Goal: Task Accomplishment & Management: Complete application form

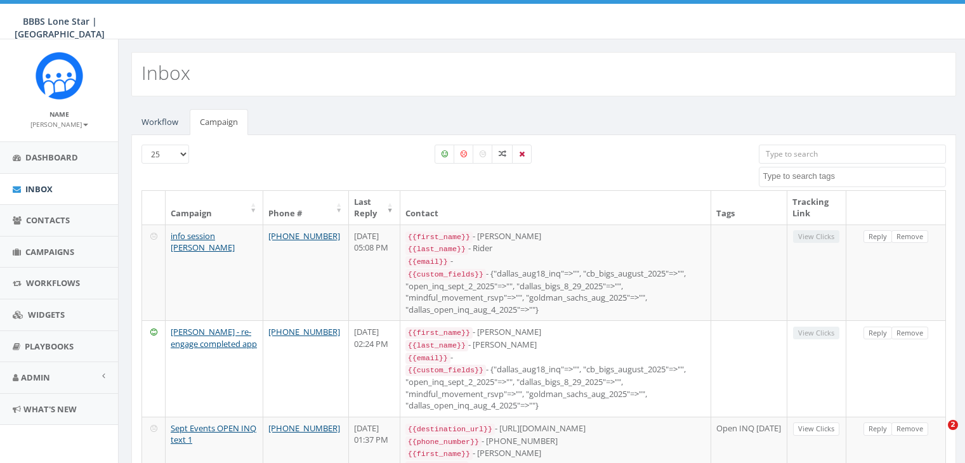
select select
click at [47, 247] on span "Campaigns" at bounding box center [49, 251] width 49 height 11
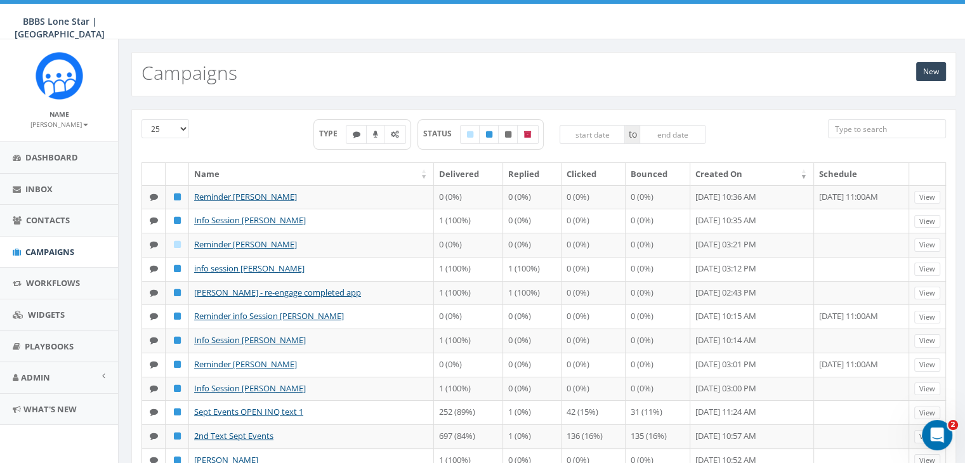
click at [915, 73] on div "New Campaigns" at bounding box center [543, 74] width 825 height 44
click at [925, 70] on link "New" at bounding box center [931, 71] width 30 height 19
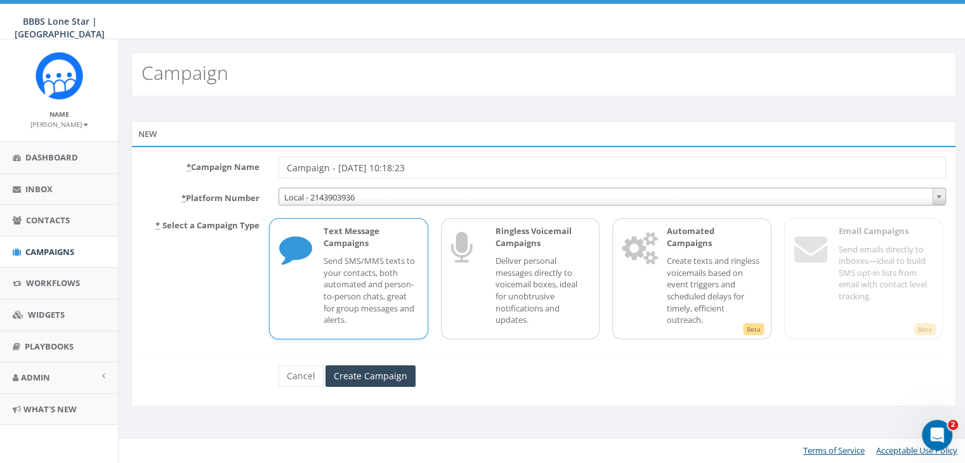
drag, startPoint x: 452, startPoint y: 168, endPoint x: 272, endPoint y: 167, distance: 179.6
click at [272, 167] on div "Campaign - 09/05/2025, 10:18:23" at bounding box center [612, 168] width 687 height 22
type input "Sept Events 9_5_2025 ALL BIGS"
click at [356, 274] on p "Send SMS/MMS texts to your contacts, both automated and person-to-person chats,…" at bounding box center [371, 290] width 94 height 70
click at [362, 376] on input "Create Campaign" at bounding box center [371, 377] width 90 height 22
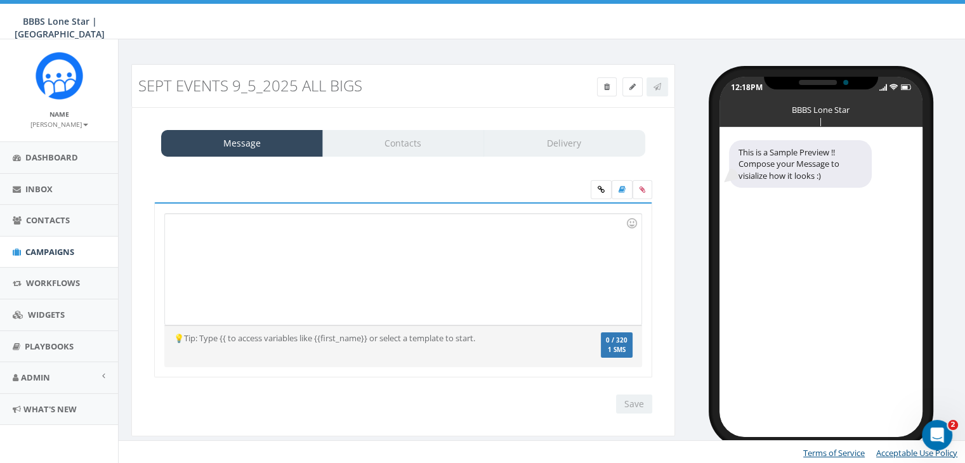
click at [215, 227] on div at bounding box center [403, 269] width 476 height 111
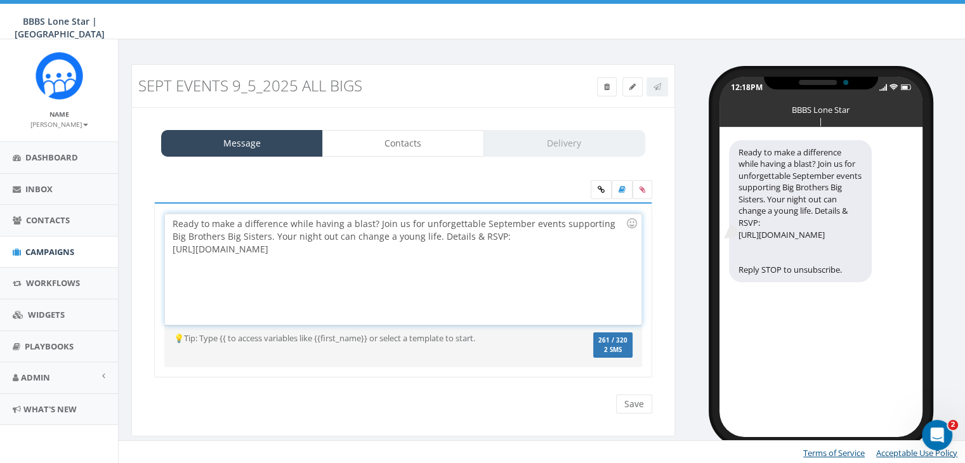
drag, startPoint x: 392, startPoint y: 249, endPoint x: 173, endPoint y: 242, distance: 219.0
click at [173, 242] on div "Ready to make a difference while having a blast? Join us for unforgettable Sept…" at bounding box center [403, 269] width 476 height 111
click at [602, 188] on icon at bounding box center [601, 190] width 7 height 8
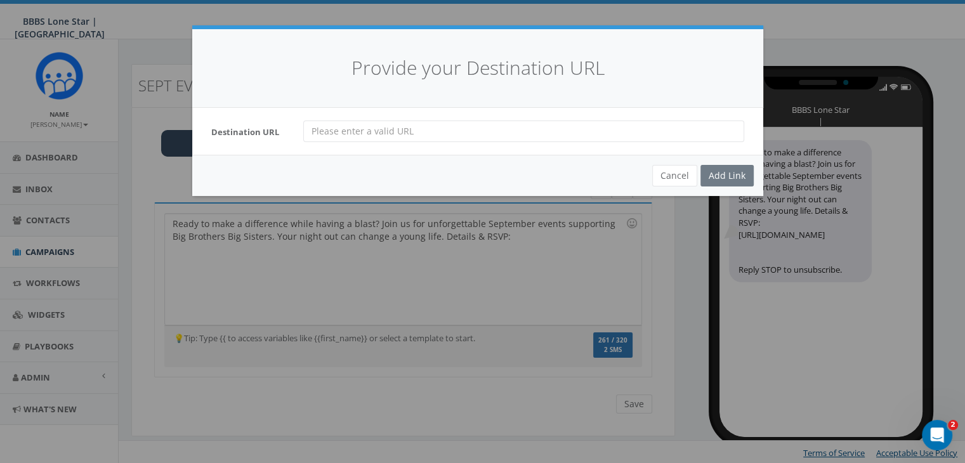
click at [310, 129] on input "url" at bounding box center [523, 132] width 441 height 22
paste input "https://bbbstx.org/news/dallascommunityevents/"
drag, startPoint x: 310, startPoint y: 131, endPoint x: 330, endPoint y: 150, distance: 27.8
click at [315, 134] on input "https://bbbstx.org/news/dallascommunityevents/" at bounding box center [523, 132] width 441 height 22
type input "https://bbbstx.org/news/dallascommunityevents/"
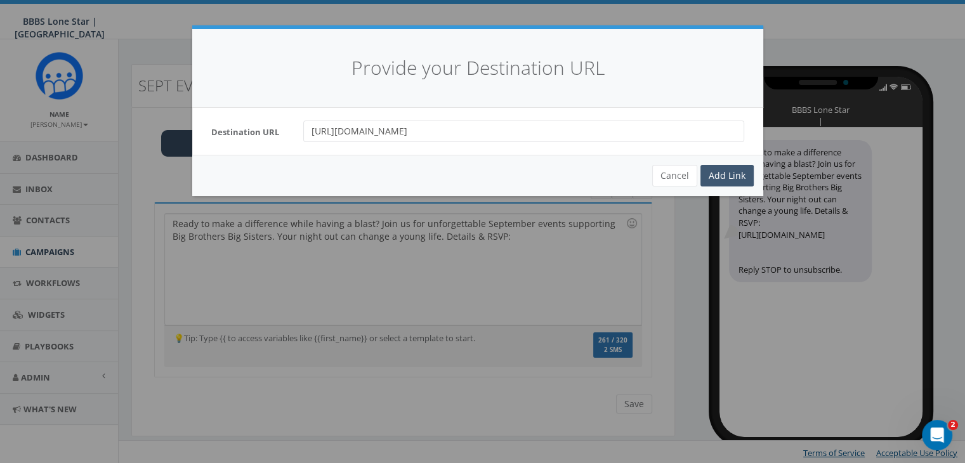
click at [718, 178] on div "Add Link" at bounding box center [727, 176] width 53 height 22
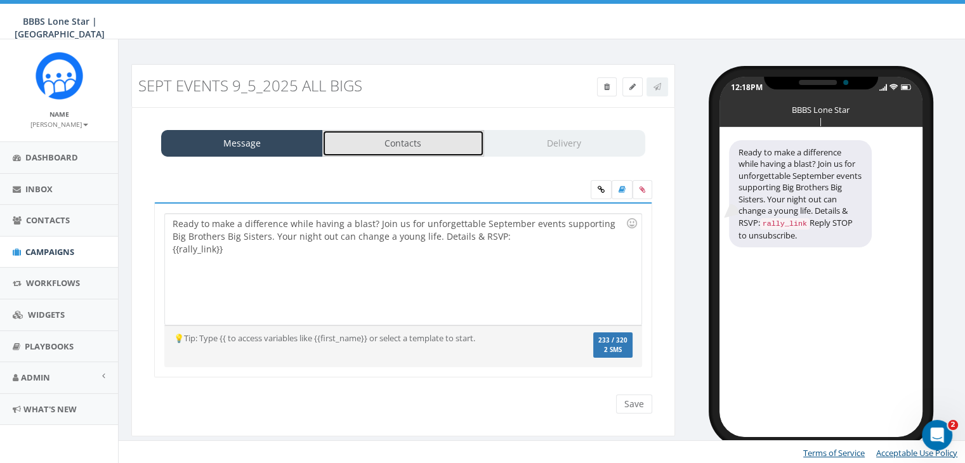
click at [459, 145] on link "Contacts" at bounding box center [403, 143] width 162 height 27
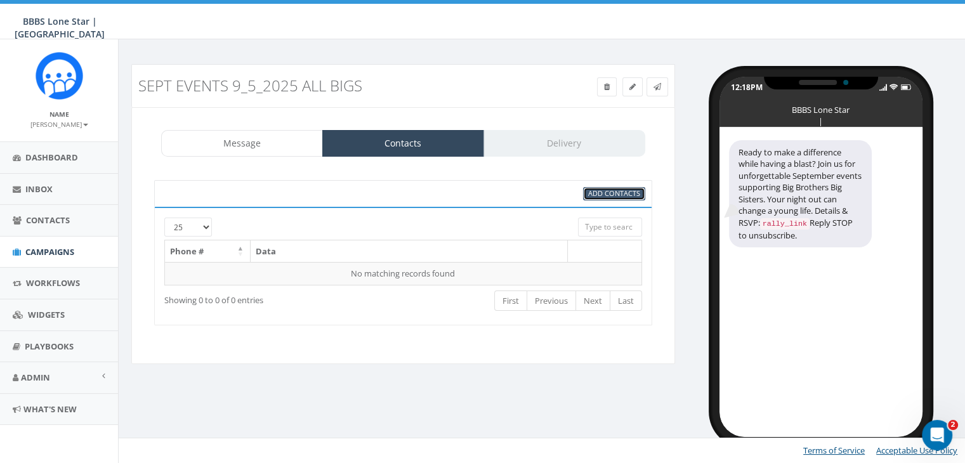
click at [612, 189] on span "Add Contacts" at bounding box center [614, 193] width 52 height 10
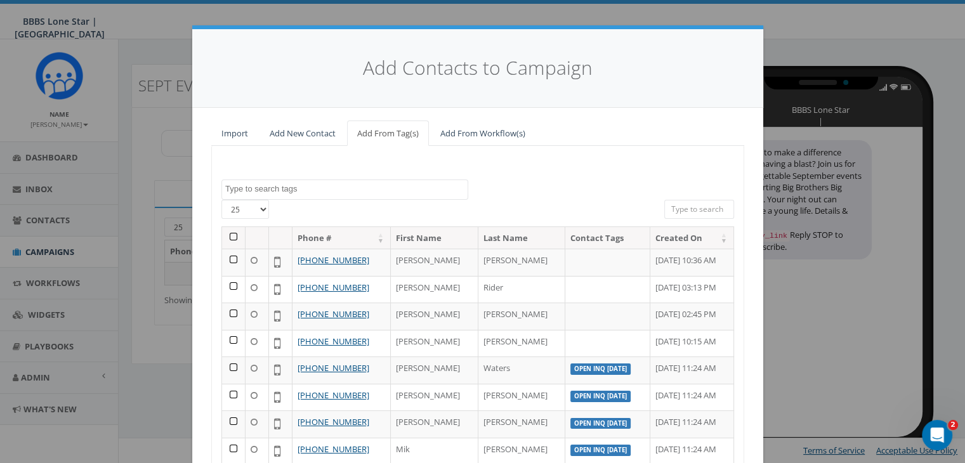
click at [366, 187] on textarea "Search" at bounding box center [346, 188] width 242 height 11
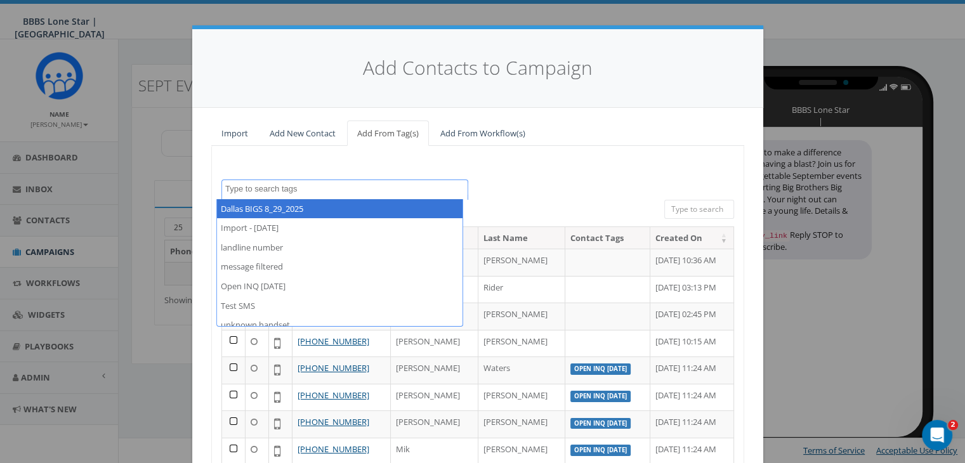
select select "Dallas BIGS 8_29_2025"
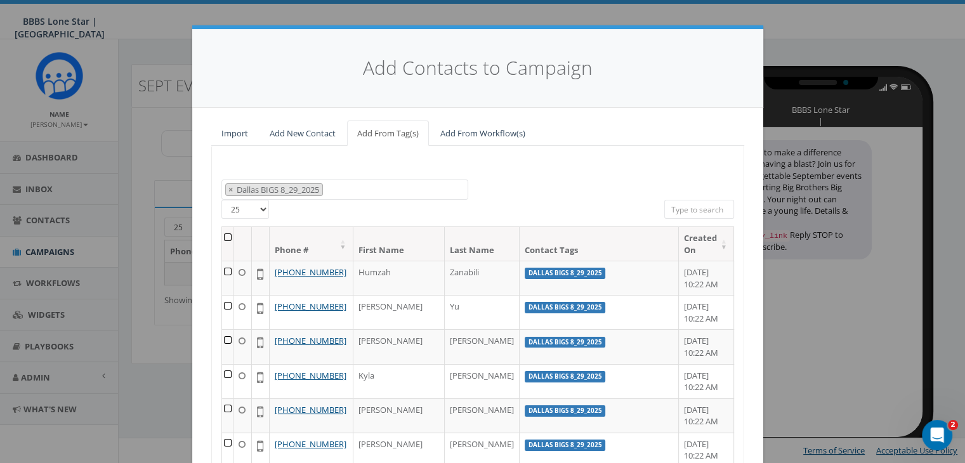
click at [226, 236] on th at bounding box center [227, 244] width 11 height 34
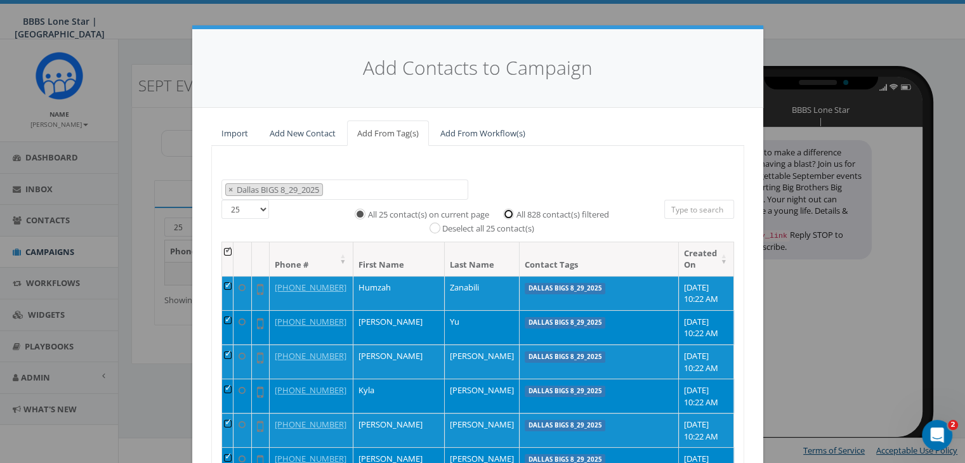
click at [508, 214] on input "All 828 contact(s) filtered" at bounding box center [512, 213] width 8 height 8
radio input "true"
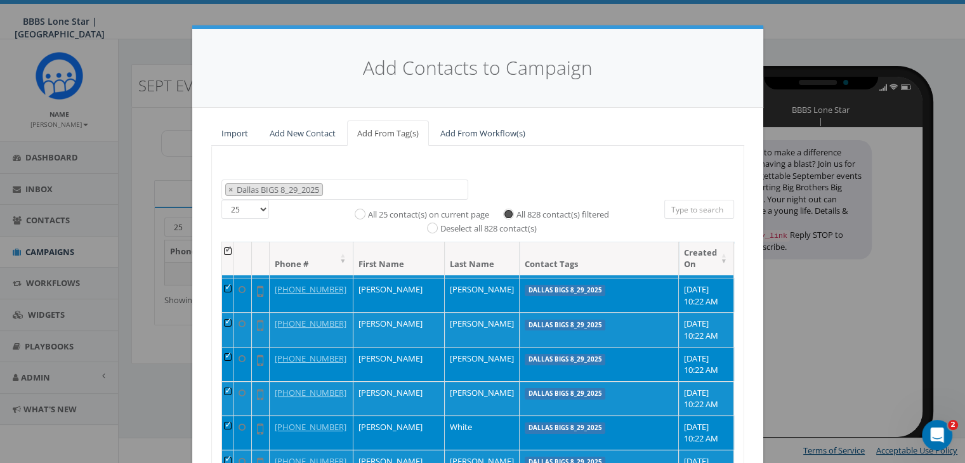
scroll to position [180, 0]
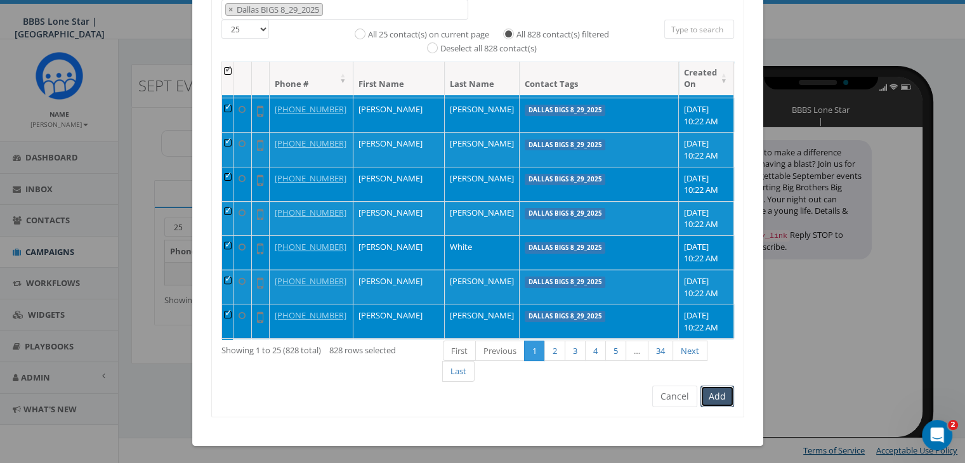
click at [720, 397] on button "Add" at bounding box center [718, 397] width 34 height 22
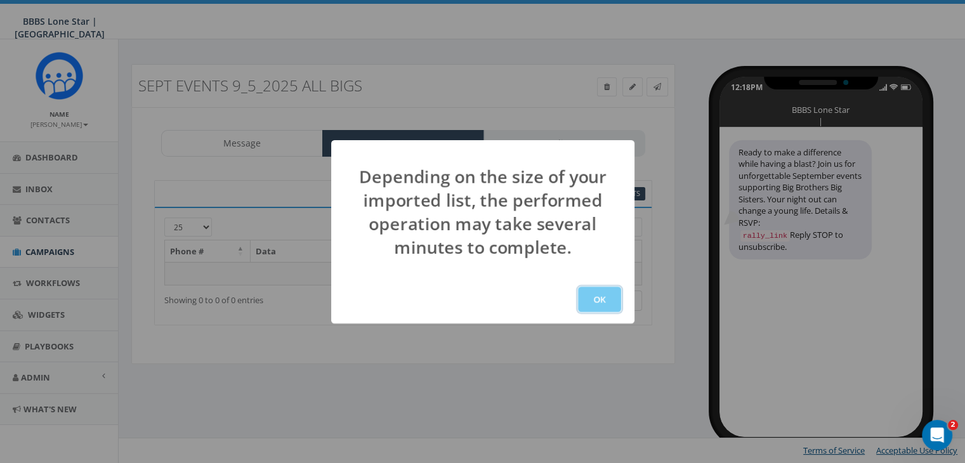
click at [609, 297] on button "OK" at bounding box center [599, 299] width 43 height 25
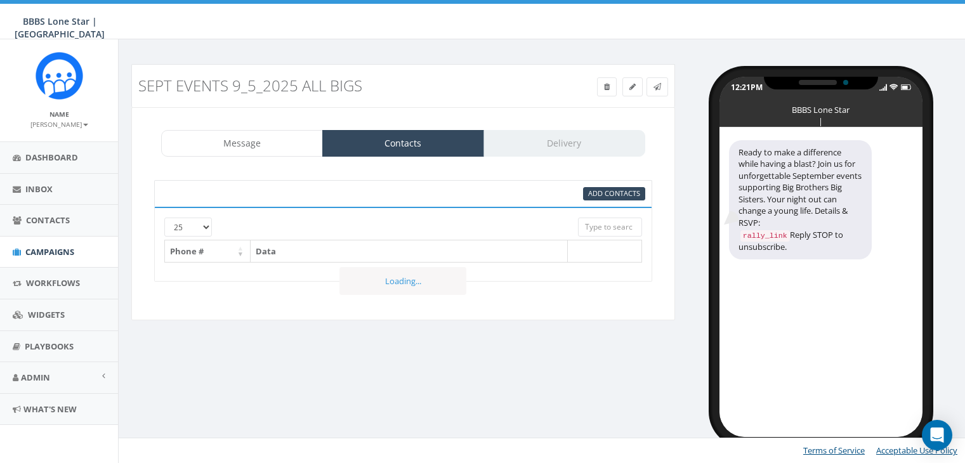
select select
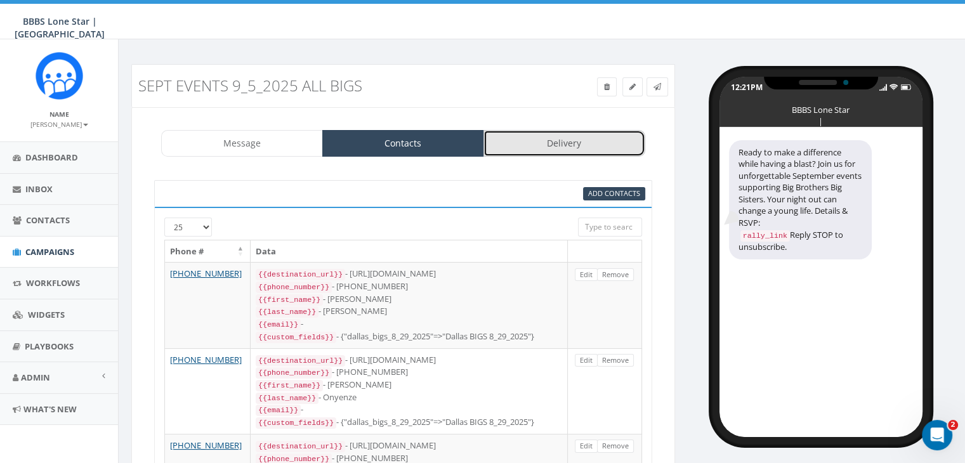
click at [585, 143] on link "Delivery" at bounding box center [565, 143] width 162 height 27
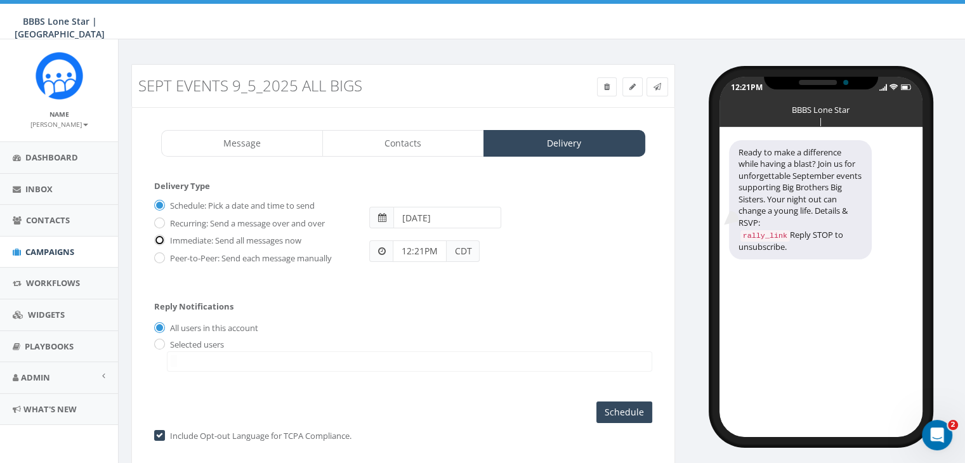
click at [161, 237] on input "Immediate: Send all messages now" at bounding box center [158, 241] width 8 height 8
radio input "true"
click at [160, 341] on input "radio" at bounding box center [158, 345] width 8 height 8
radio input "true"
click at [184, 359] on span at bounding box center [410, 362] width 486 height 20
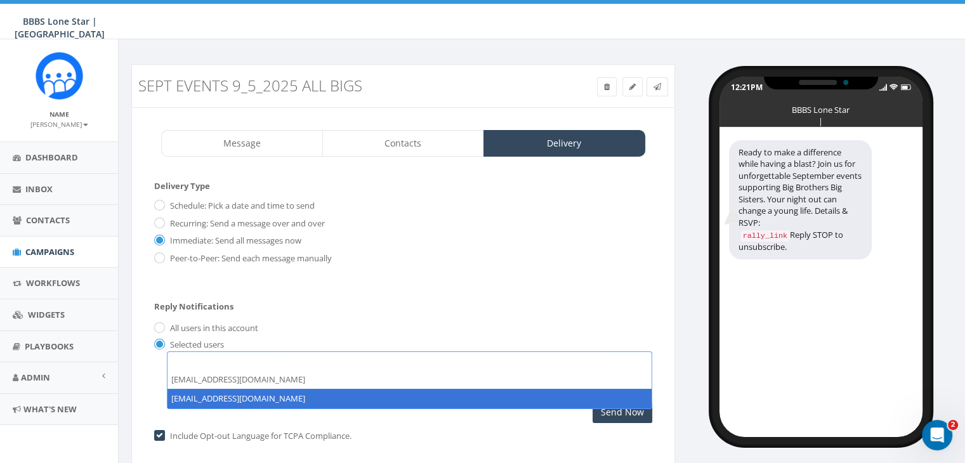
select select "1730"
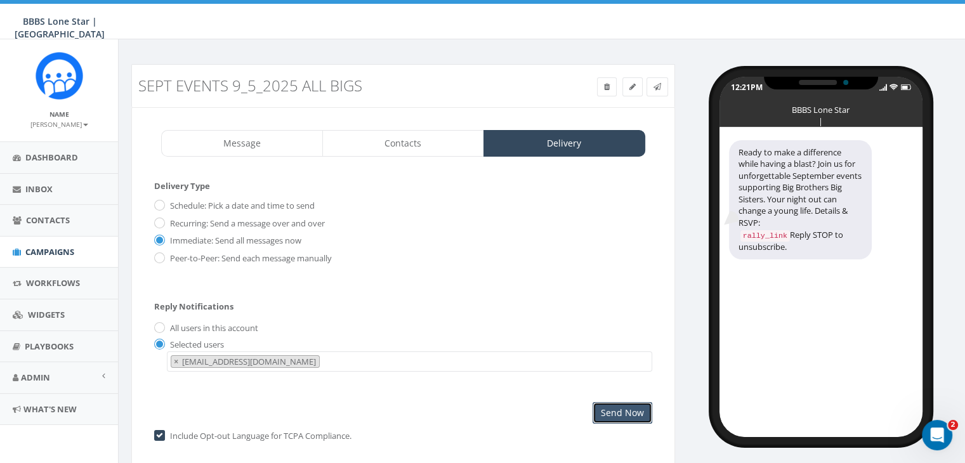
click at [609, 409] on input "Send Now" at bounding box center [623, 413] width 60 height 22
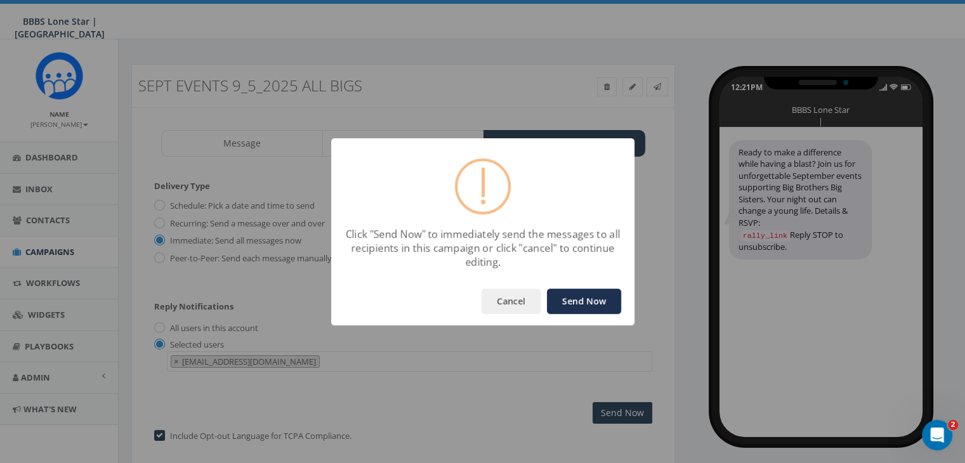
click at [600, 302] on button "Send Now" at bounding box center [584, 301] width 74 height 25
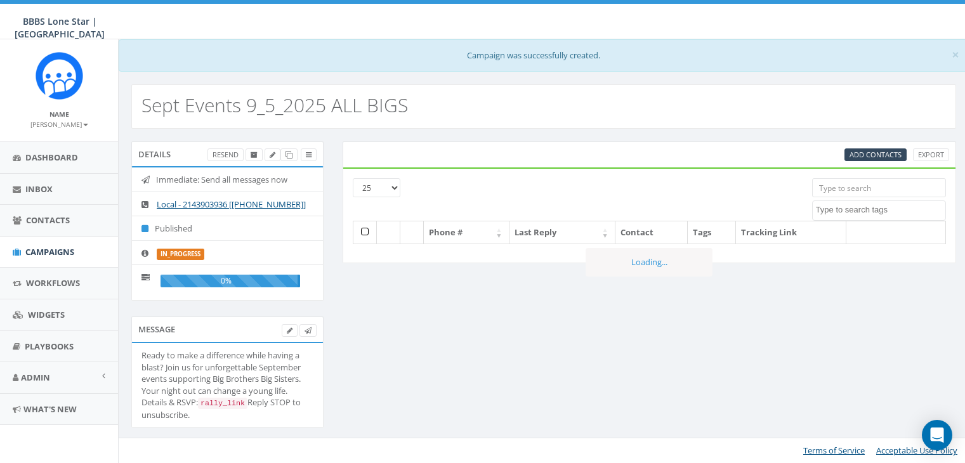
select select
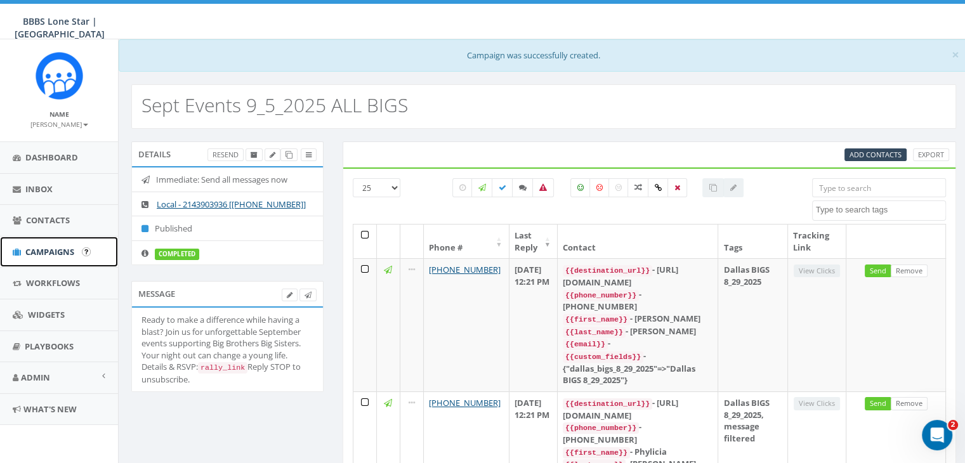
click at [46, 251] on span "Campaigns" at bounding box center [49, 251] width 49 height 11
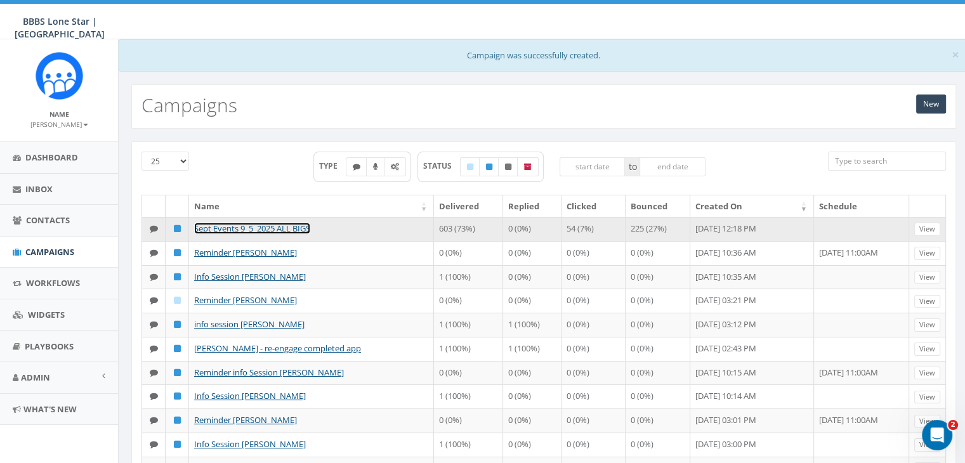
click at [244, 227] on link "Sept Events 9_5_2025 ALL BIGS" at bounding box center [252, 228] width 116 height 11
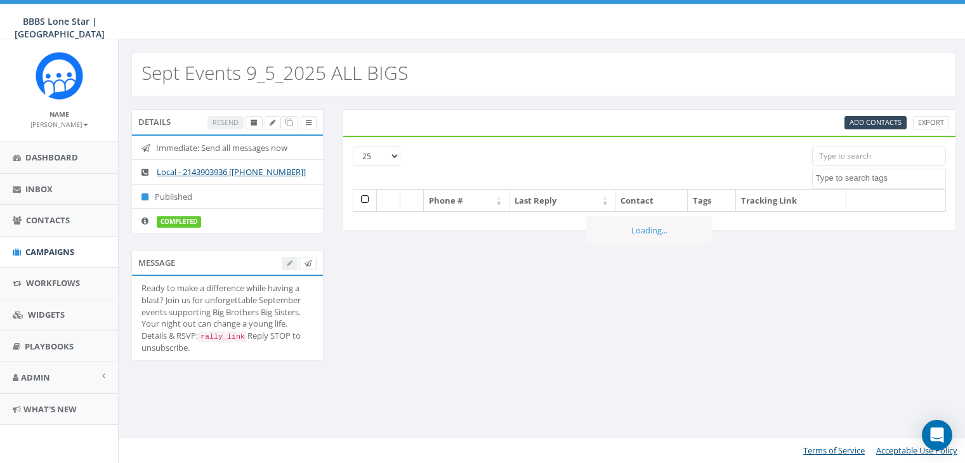
select select
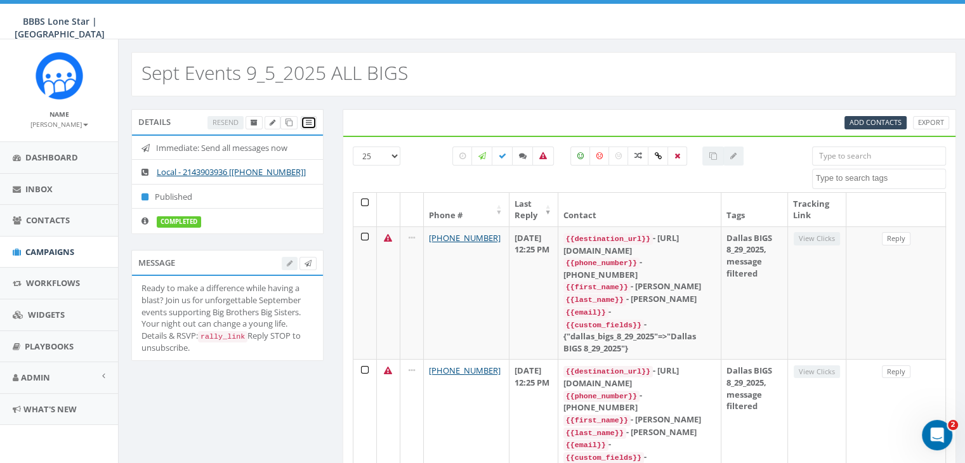
click at [307, 121] on icon at bounding box center [309, 122] width 6 height 7
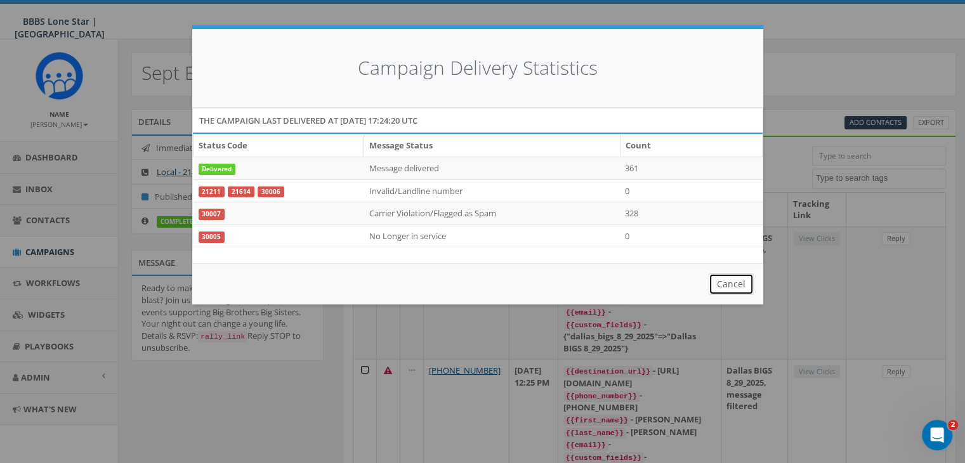
click at [741, 284] on button "Cancel" at bounding box center [731, 285] width 45 height 22
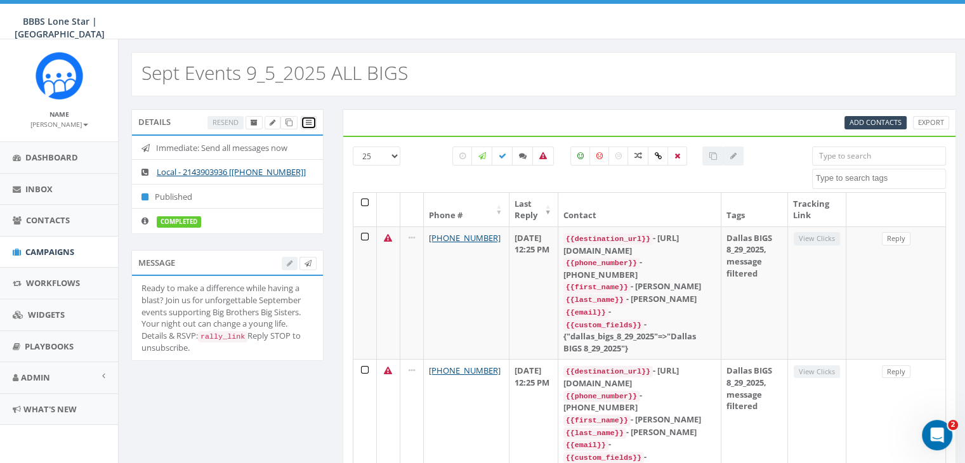
click at [312, 124] on link at bounding box center [309, 122] width 16 height 13
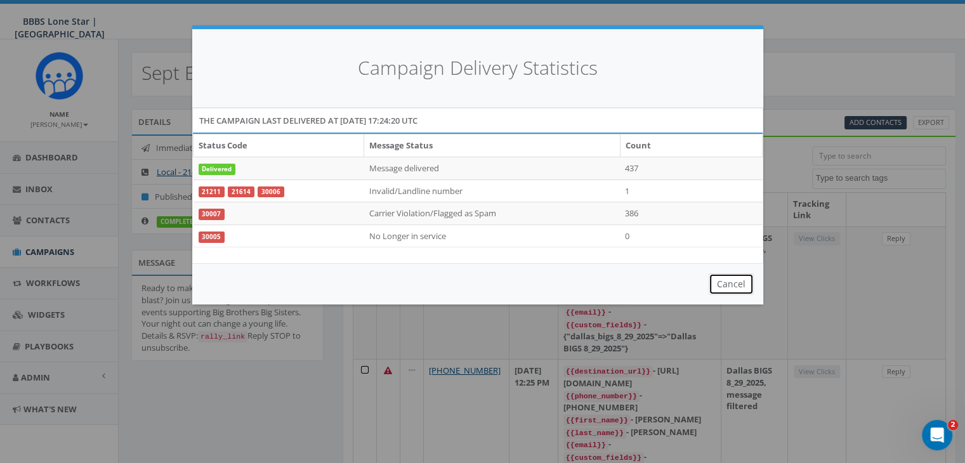
click at [744, 282] on button "Cancel" at bounding box center [731, 285] width 45 height 22
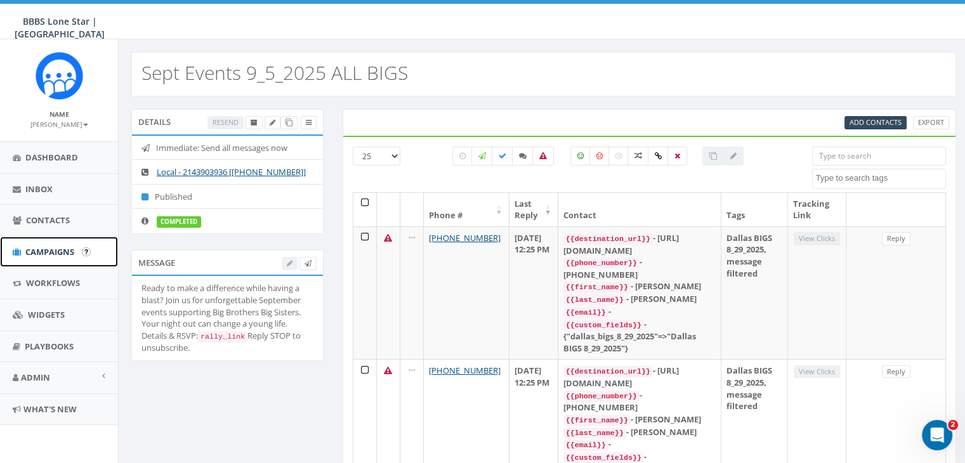
click at [53, 249] on span "Campaigns" at bounding box center [49, 251] width 49 height 11
